Goal: Information Seeking & Learning: Learn about a topic

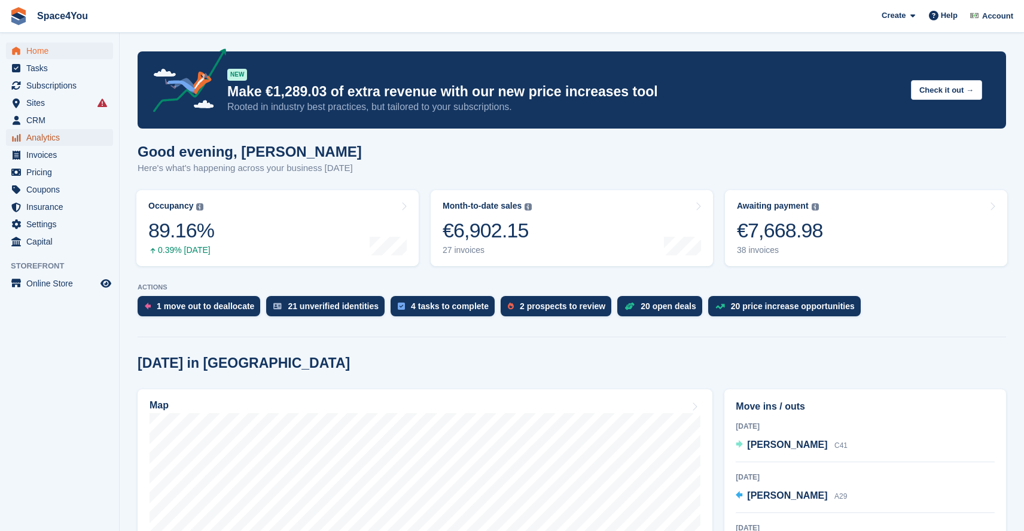
click at [56, 129] on span "Analytics" at bounding box center [62, 137] width 72 height 17
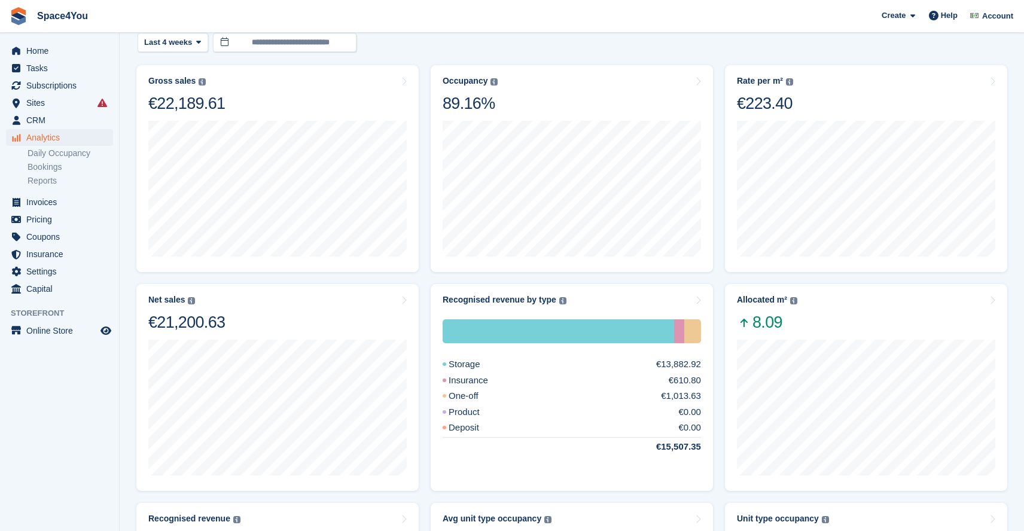
scroll to position [59, 0]
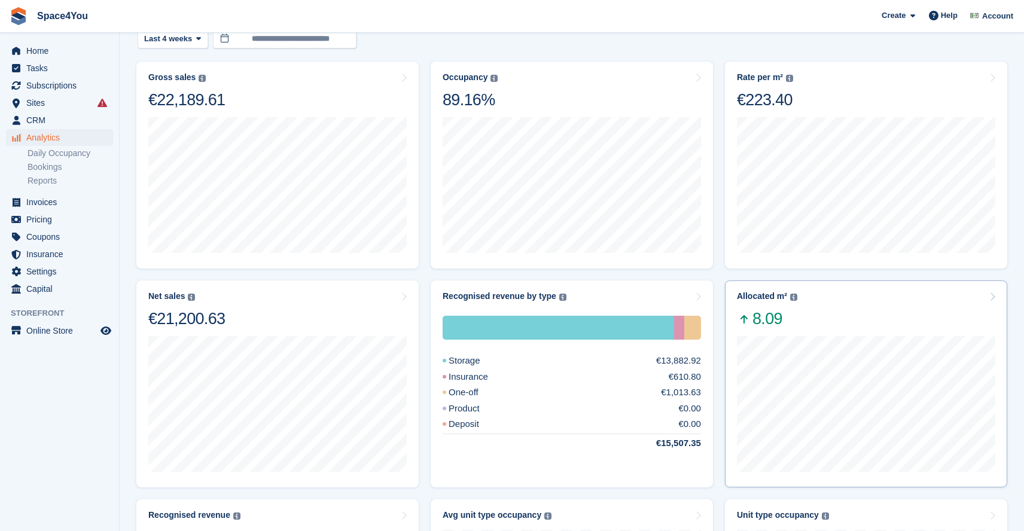
click at [905, 331] on div "[DATE] to [DATE] Allocated 19,21 Deallocated -6,86 Change 12,35" at bounding box center [866, 403] width 258 height 148
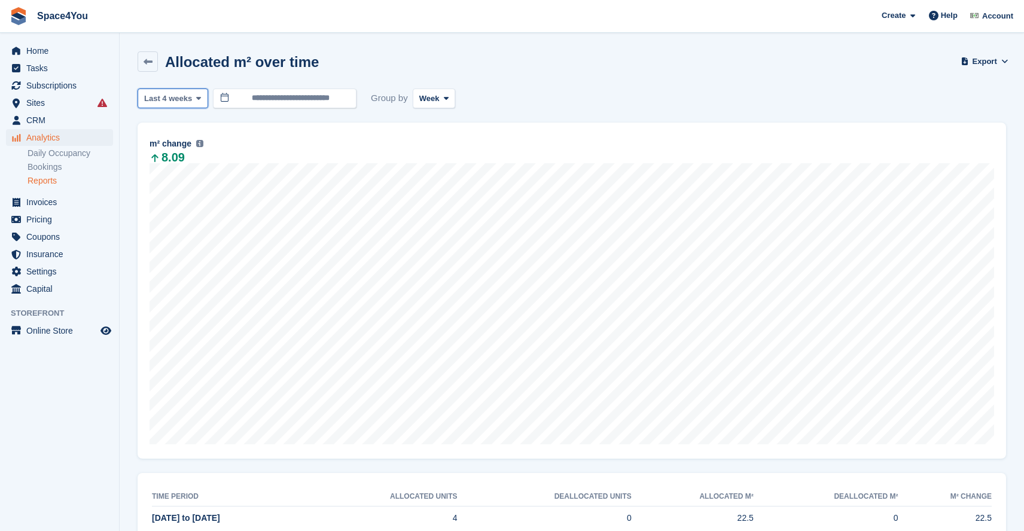
click at [199, 105] on button "Last 4 weeks" at bounding box center [173, 98] width 71 height 20
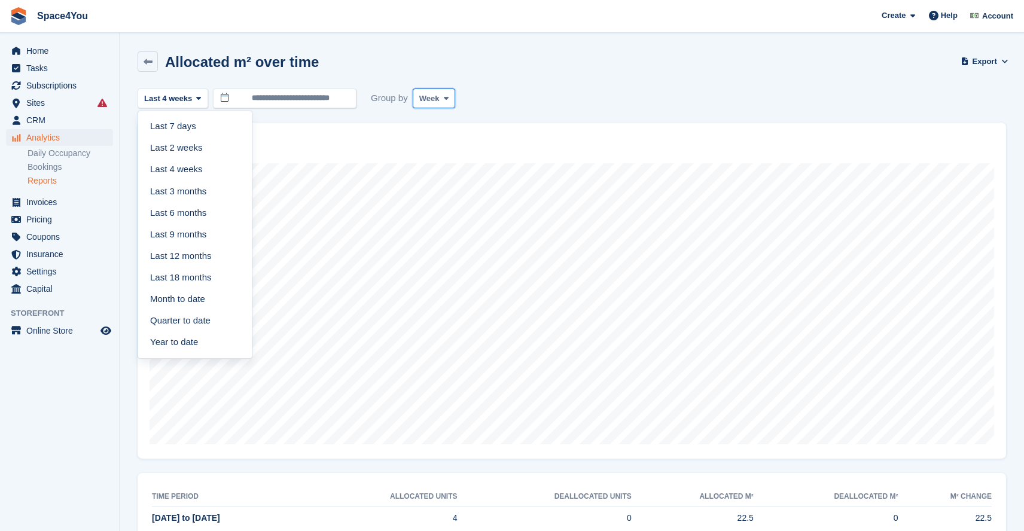
click at [442, 102] on button "Week" at bounding box center [434, 98] width 42 height 20
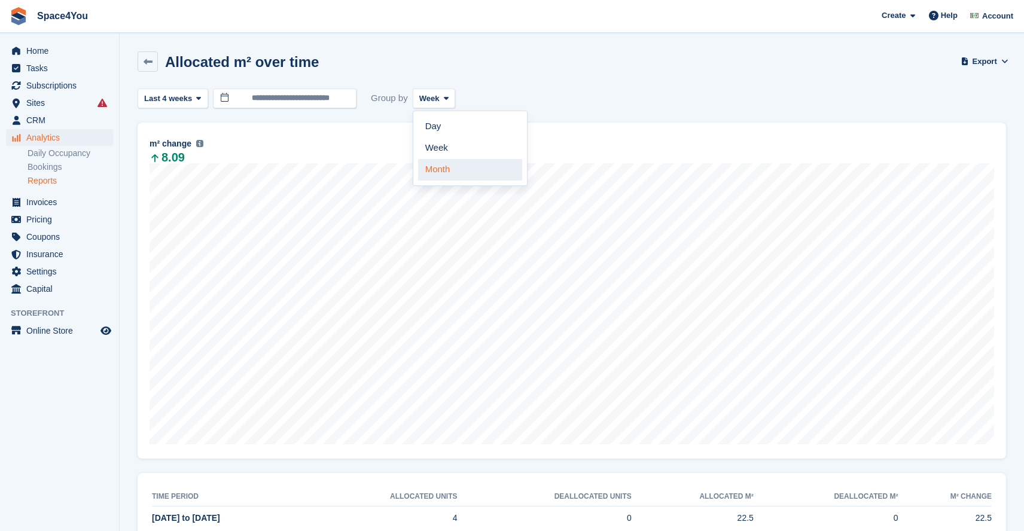
click at [447, 166] on link "Month" at bounding box center [470, 170] width 104 height 22
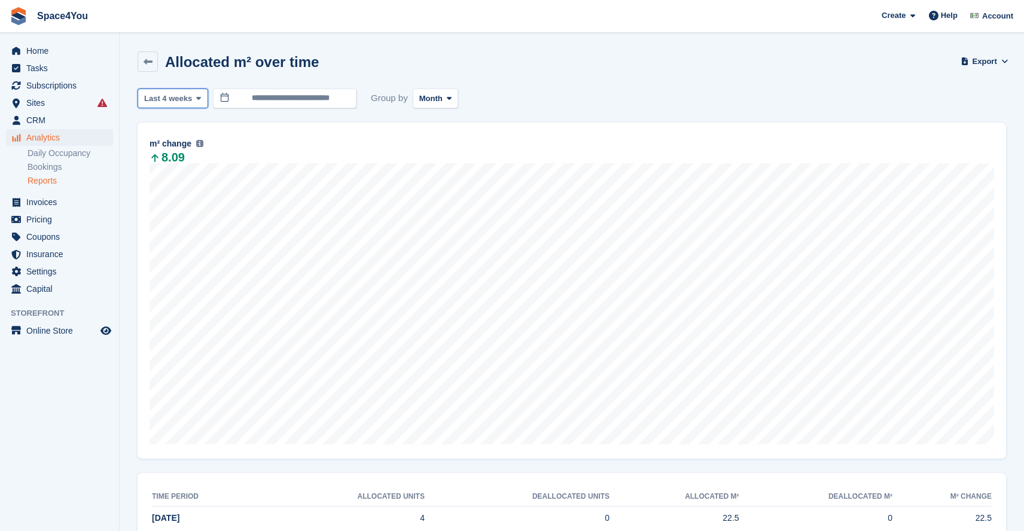
click at [188, 96] on span "Last 4 weeks" at bounding box center [168, 99] width 48 height 12
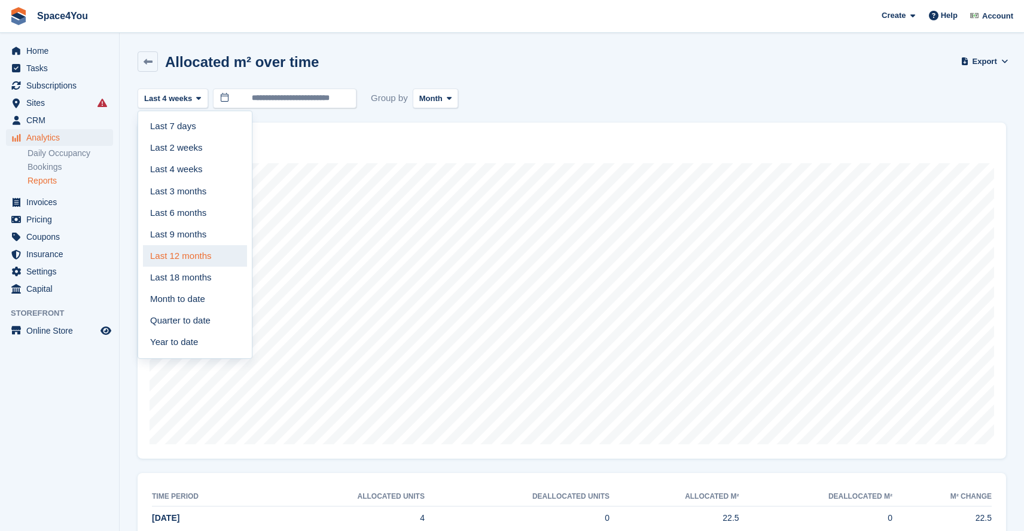
click at [209, 246] on link "Last 12 months" at bounding box center [195, 256] width 104 height 22
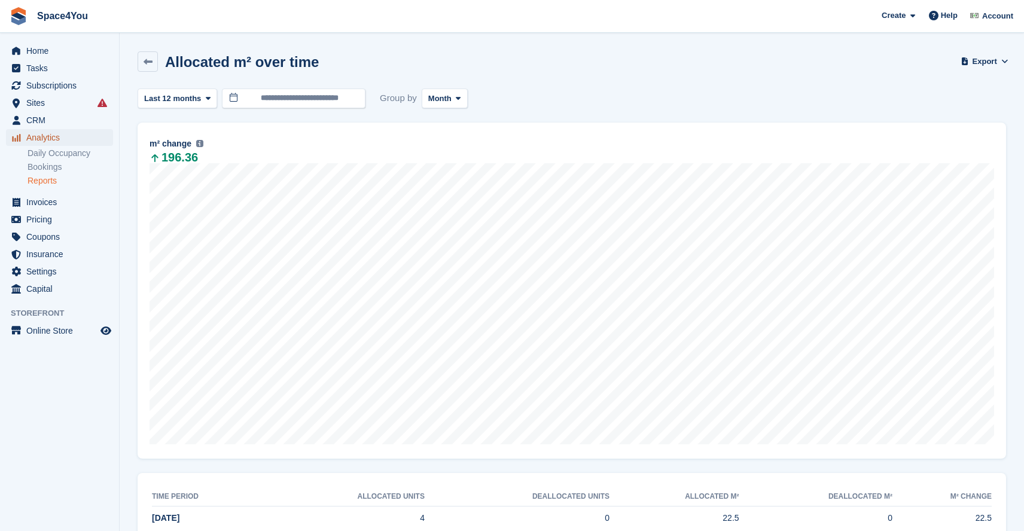
click at [47, 133] on span "Analytics" at bounding box center [62, 137] width 72 height 17
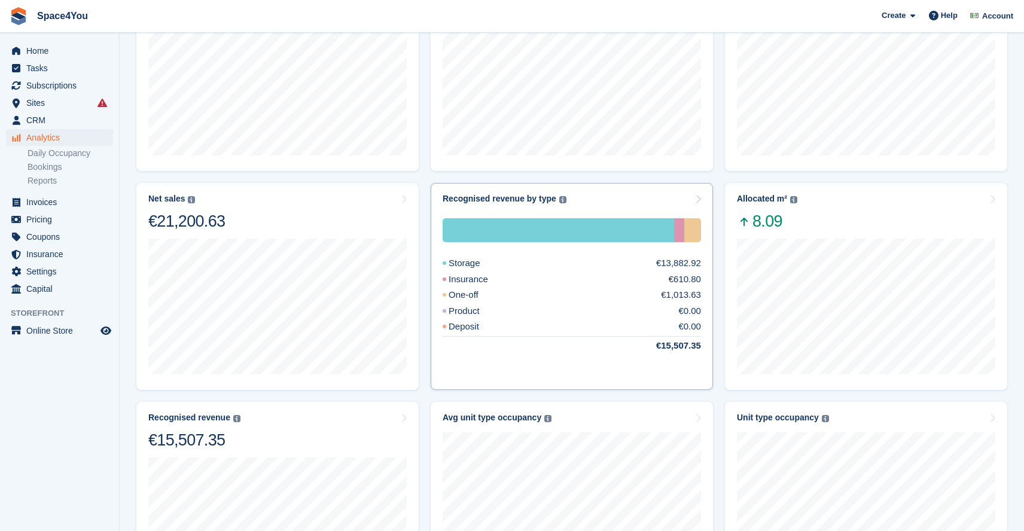
scroll to position [158, 0]
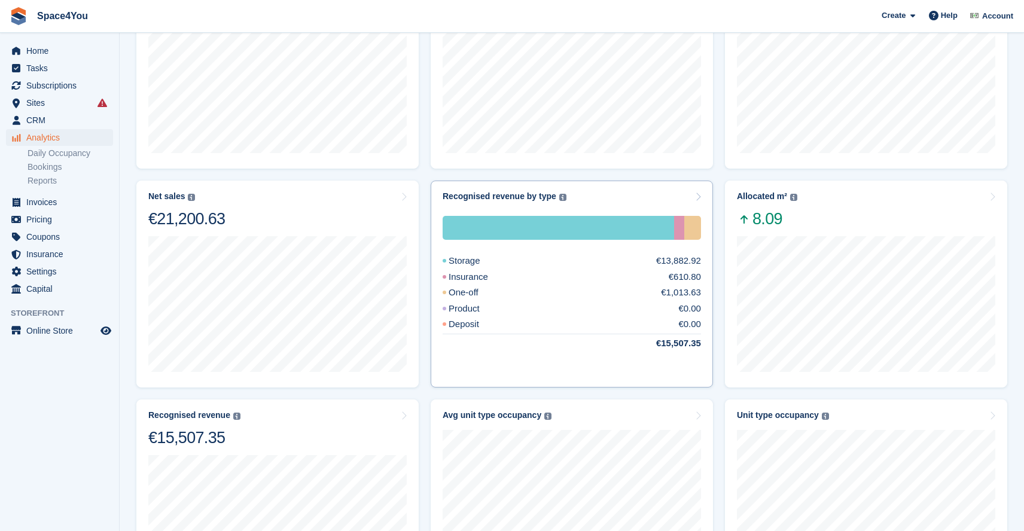
click at [577, 285] on div "Storage €13,882.92 Insurance €610.80 One-off €1,013.63 Product €0.00 Deposit €0…" at bounding box center [571, 283] width 258 height 134
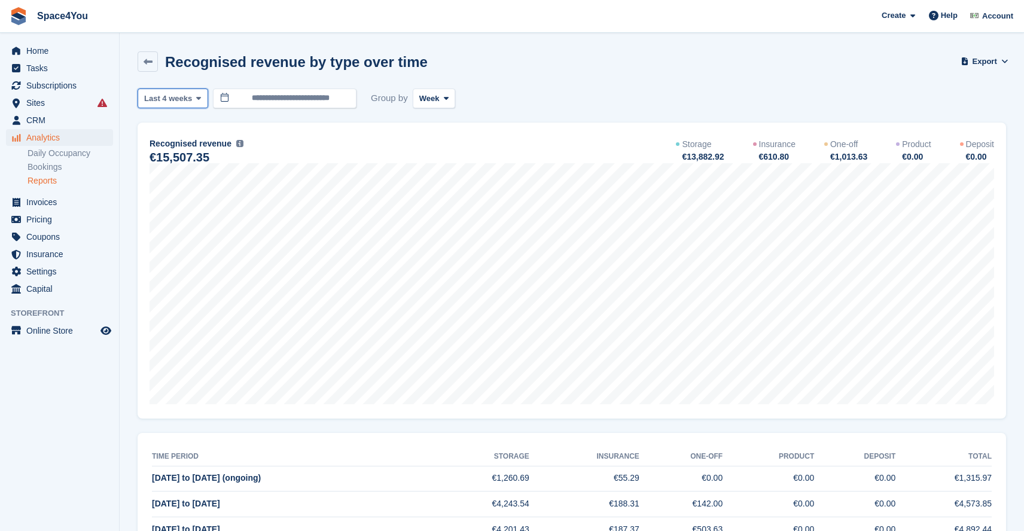
click at [170, 106] on button "Last 4 weeks" at bounding box center [173, 98] width 71 height 20
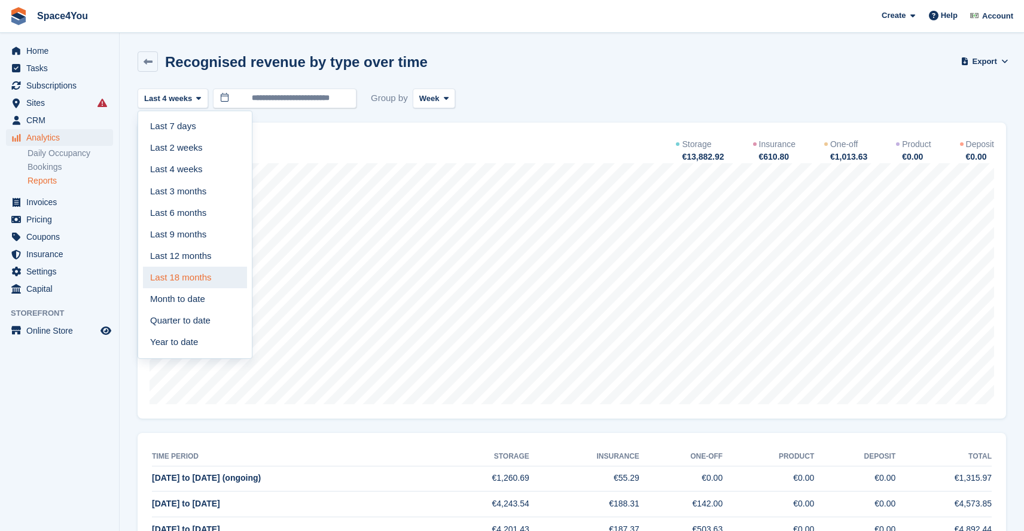
click at [204, 279] on link "Last 18 months" at bounding box center [195, 278] width 104 height 22
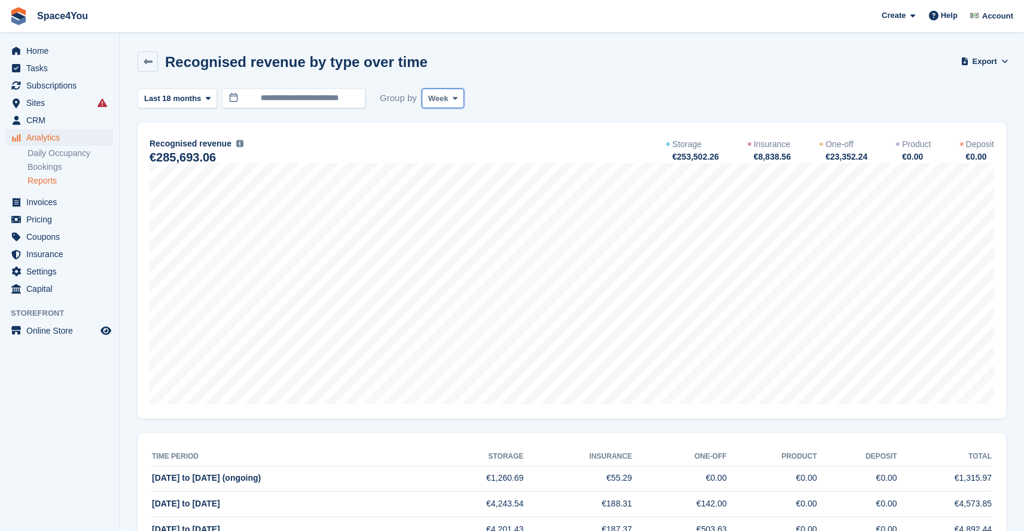
click at [448, 108] on button "Week" at bounding box center [442, 98] width 42 height 20
click at [458, 173] on link "Month" at bounding box center [479, 170] width 104 height 22
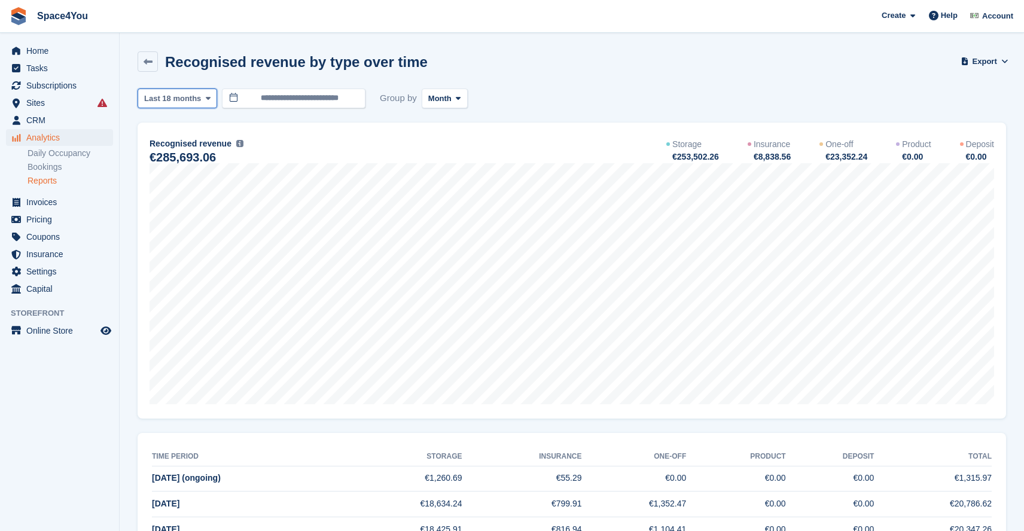
click at [196, 102] on span "Last 18 months" at bounding box center [172, 99] width 57 height 12
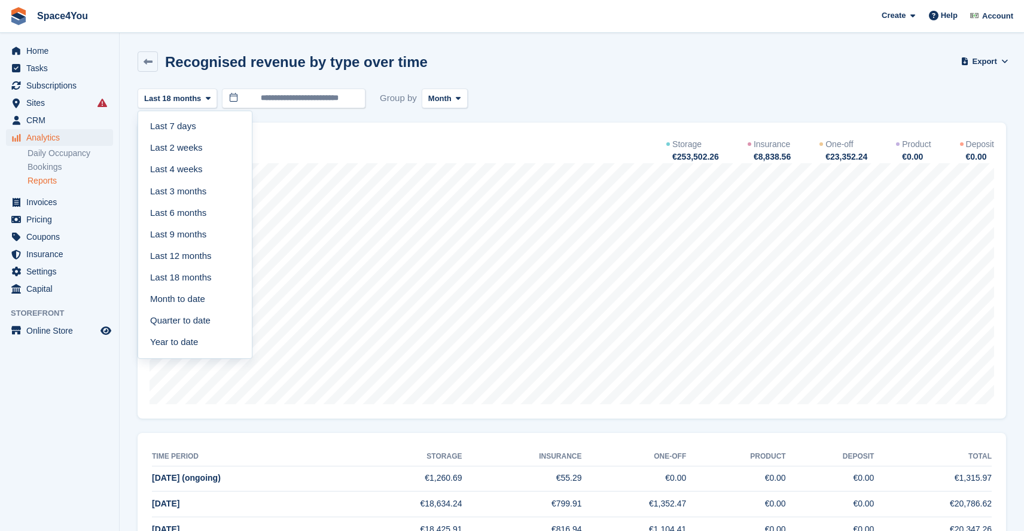
click at [531, 103] on div "**********" at bounding box center [572, 98] width 868 height 20
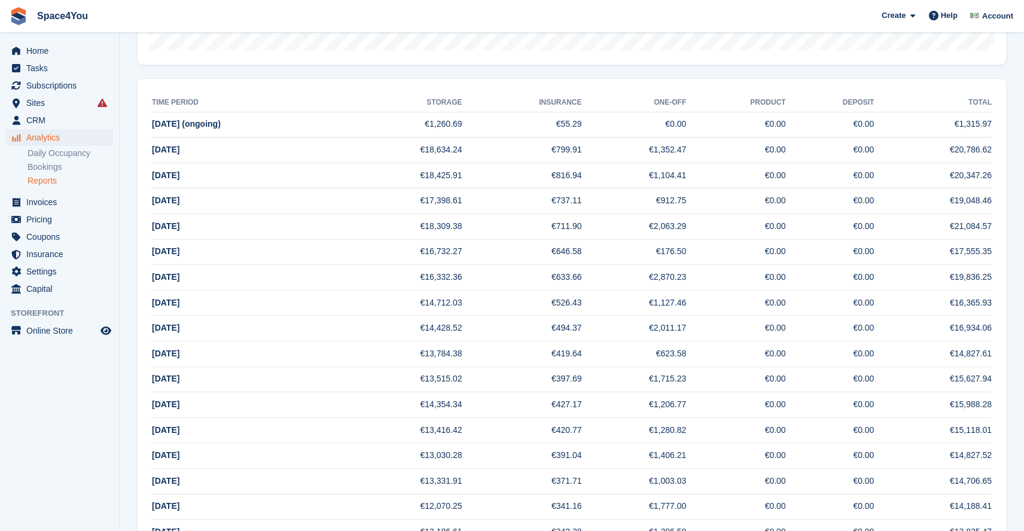
scroll to position [359, 0]
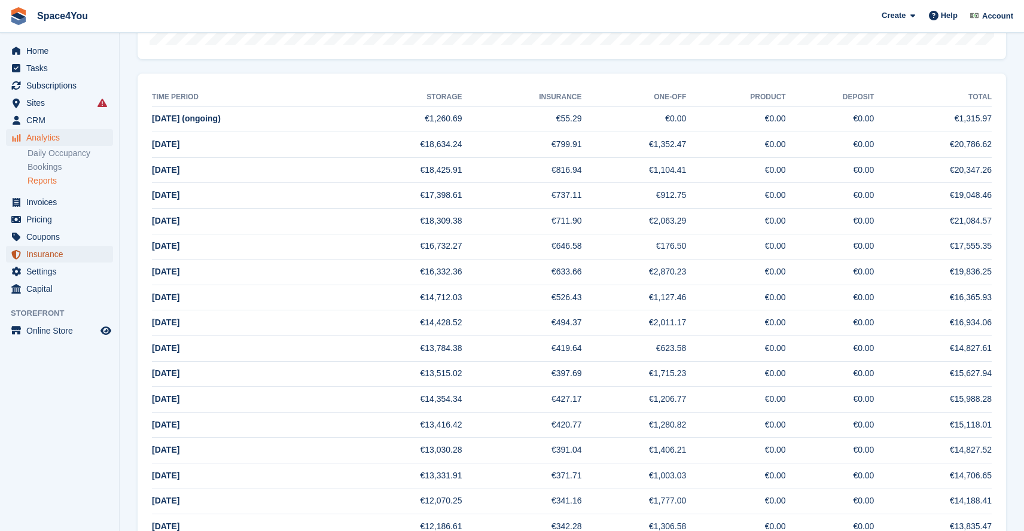
click at [50, 252] on span "Insurance" at bounding box center [62, 254] width 72 height 17
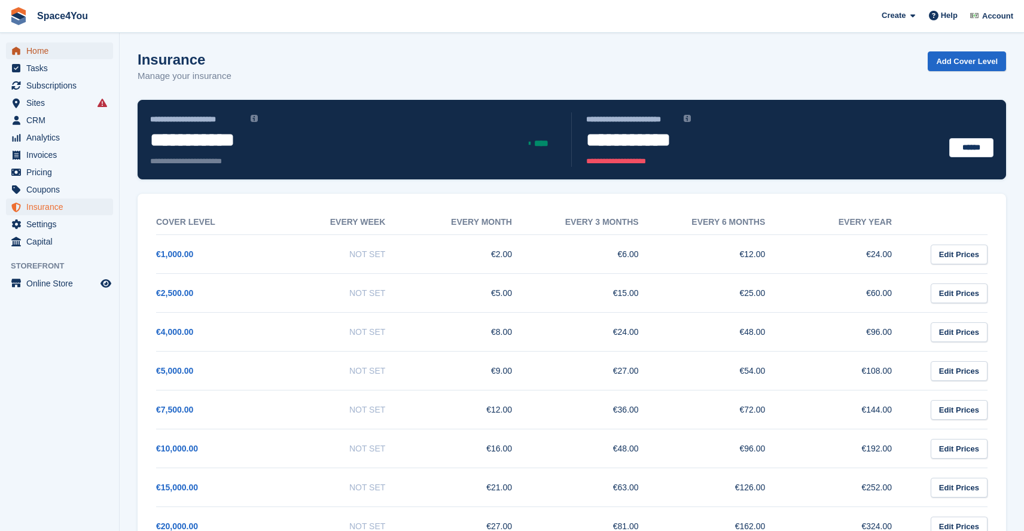
click at [44, 45] on span "Home" at bounding box center [62, 50] width 72 height 17
